Goal: Task Accomplishment & Management: Manage account settings

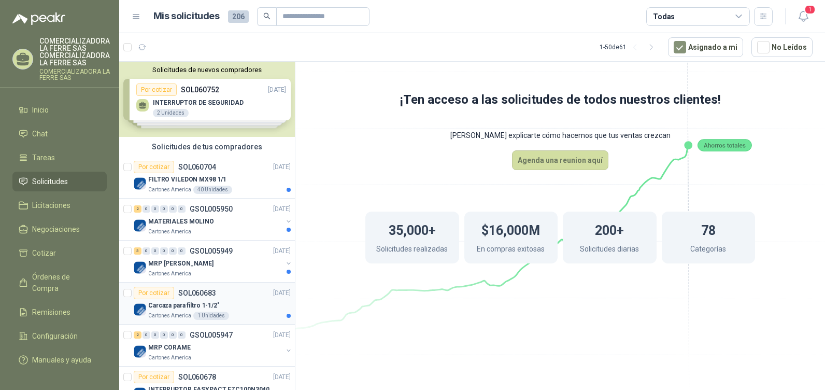
click at [211, 302] on p "Carcaza para filtro 1-1/2"" at bounding box center [184, 306] width 72 height 10
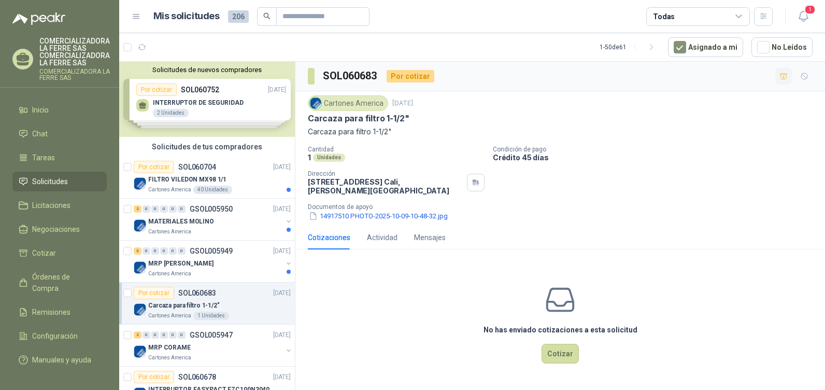
click at [784, 76] on icon "button" at bounding box center [783, 76] width 7 height 6
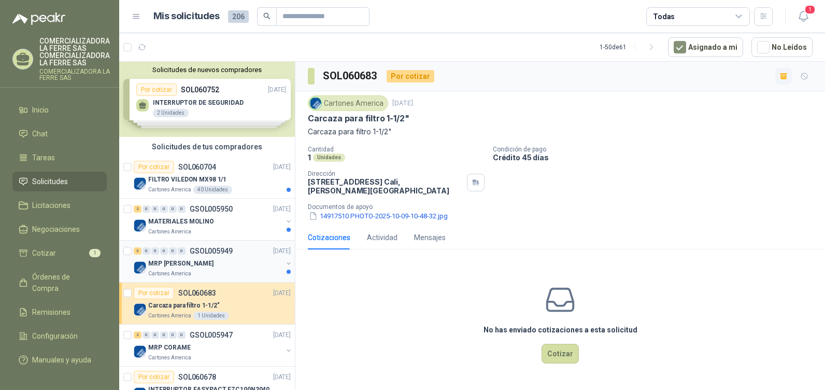
click at [205, 255] on div "3 0 0 0 0 0 GSOL005949 [DATE]" at bounding box center [213, 251] width 159 height 12
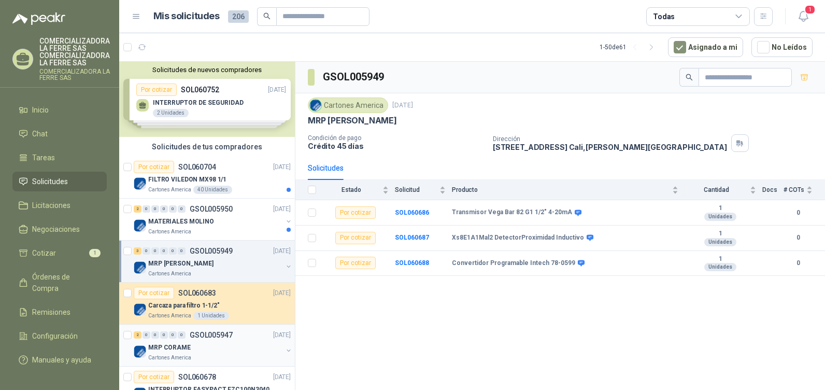
click at [215, 334] on p "GSOL005947" at bounding box center [211, 334] width 43 height 7
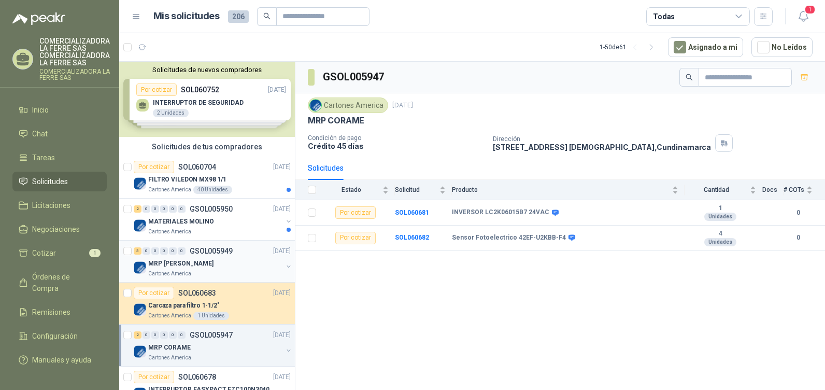
click at [188, 268] on div "MRP [PERSON_NAME]" at bounding box center [215, 263] width 134 height 12
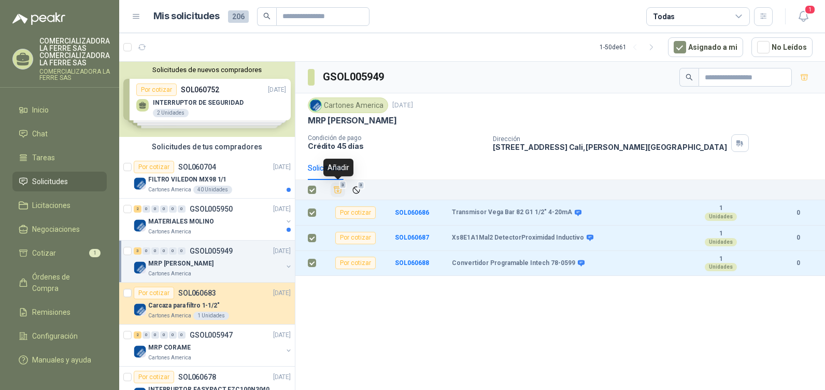
click at [344, 189] on button "3" at bounding box center [338, 189] width 15 height 15
click at [196, 216] on div "MATERIALES MOLINO" at bounding box center [215, 221] width 134 height 12
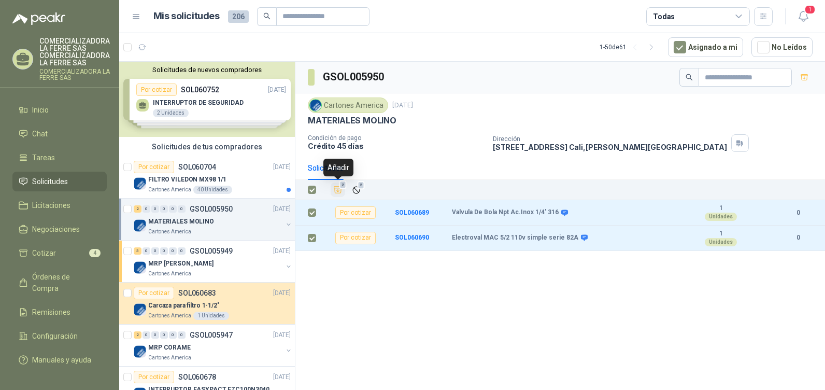
click at [342, 190] on icon "Añadir" at bounding box center [337, 189] width 9 height 9
click at [247, 172] on div "Por cotizar SOL060704 [DATE]" at bounding box center [212, 167] width 157 height 12
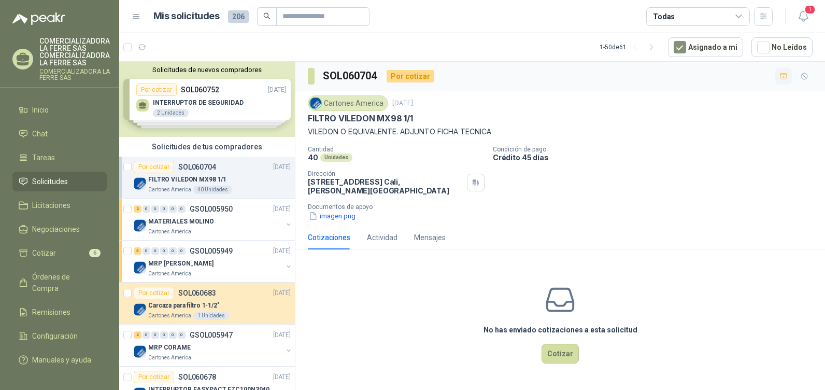
click at [785, 80] on icon "button" at bounding box center [784, 76] width 9 height 9
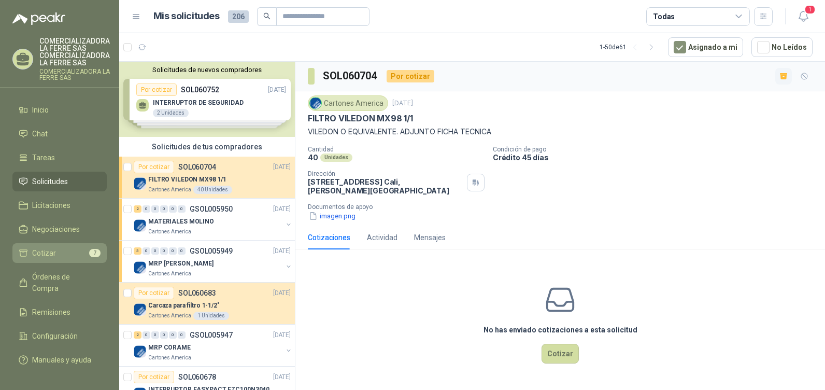
click at [76, 256] on li "Cotizar 7" at bounding box center [60, 252] width 82 height 11
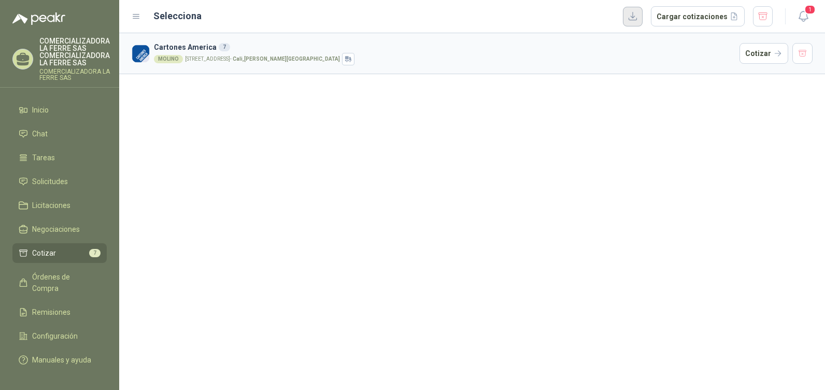
click at [638, 9] on button "button" at bounding box center [633, 17] width 20 height 20
click at [805, 47] on button "button" at bounding box center [803, 53] width 21 height 21
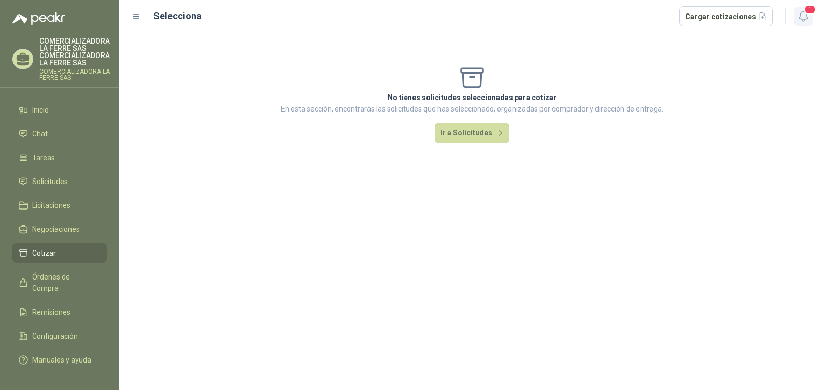
click at [806, 10] on span "1" at bounding box center [810, 10] width 11 height 10
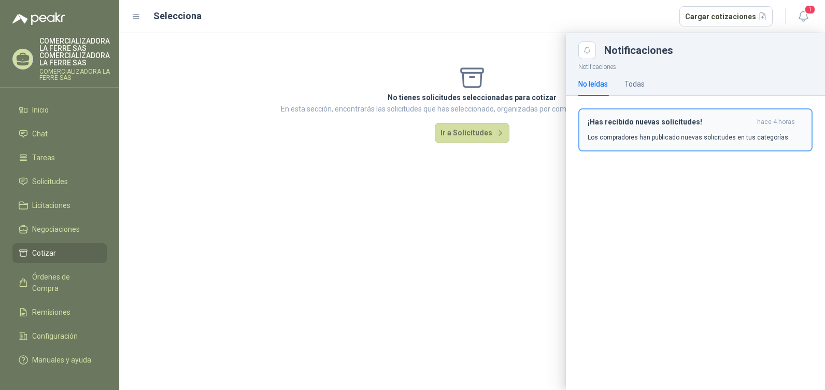
click at [629, 114] on button "¡Has recibido nuevas solicitudes! hace 4 horas Los compradores han publicado nu…" at bounding box center [696, 129] width 234 height 43
